Goal: Navigation & Orientation: Find specific page/section

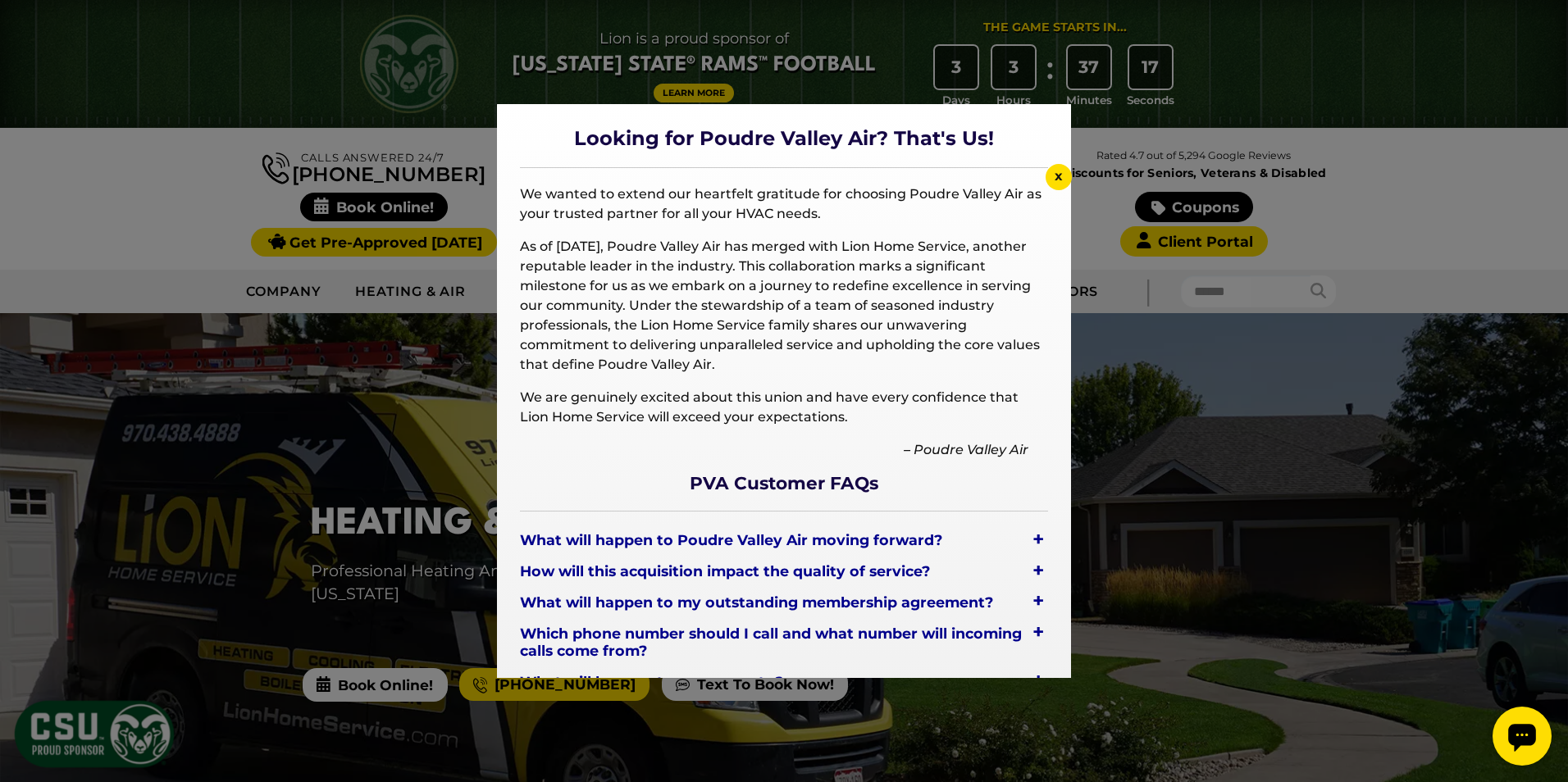
click at [1065, 180] on div "x" at bounding box center [1059, 177] width 26 height 26
click at [1058, 175] on span "x" at bounding box center [1059, 176] width 9 height 15
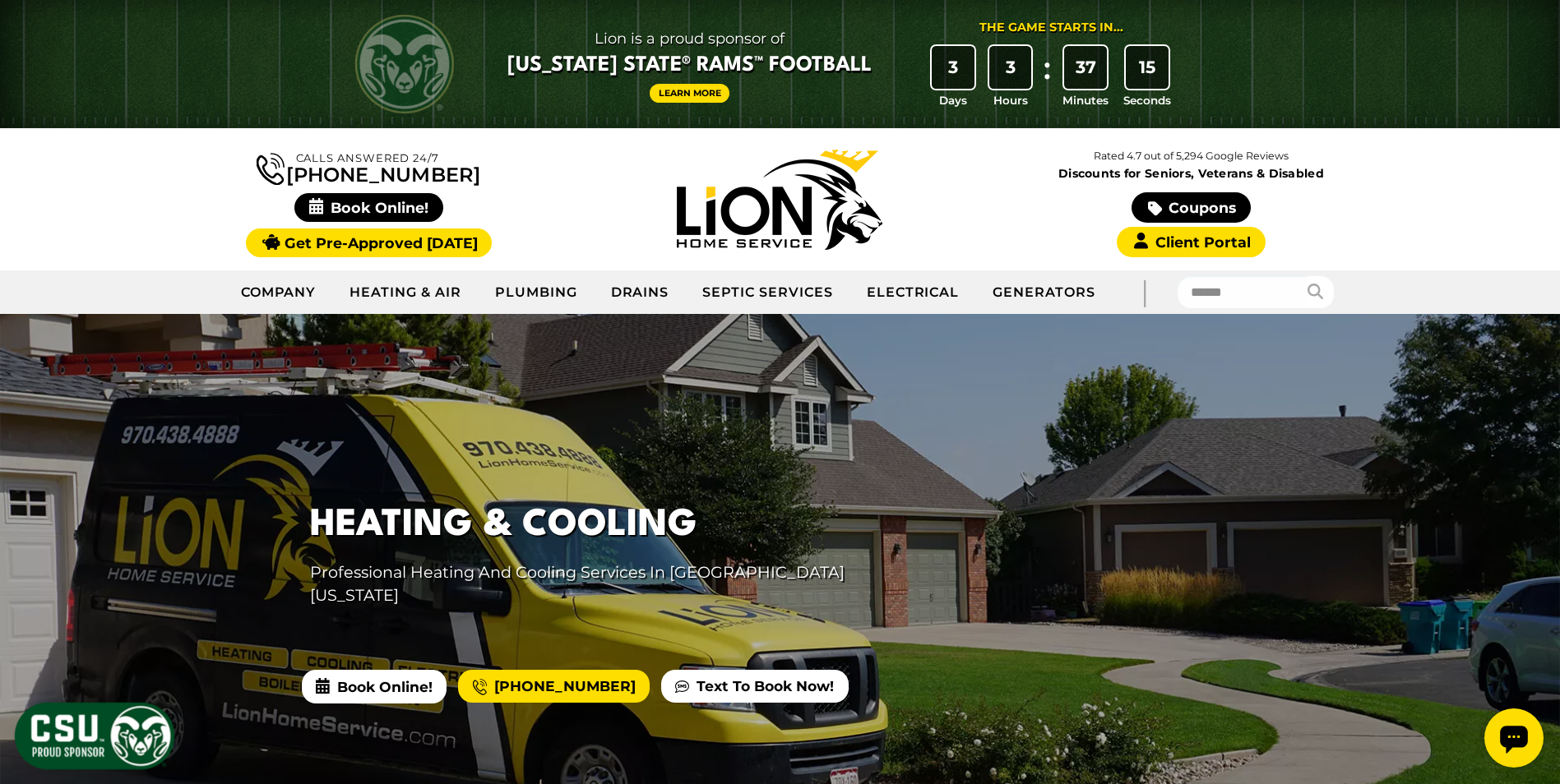
click at [720, 92] on link "Learn More" at bounding box center [690, 93] width 81 height 19
